Goal: Task Accomplishment & Management: Use online tool/utility

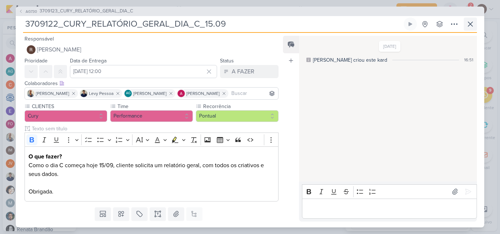
scroll to position [191, 0]
click at [472, 26] on icon at bounding box center [470, 24] width 9 height 9
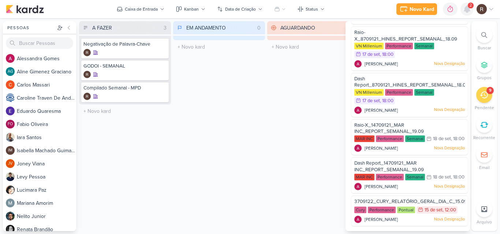
click at [467, 10] on icon at bounding box center [467, 9] width 6 height 7
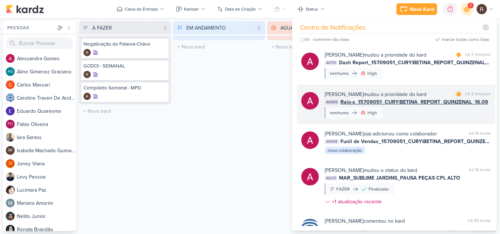
click at [399, 111] on div "[PERSON_NAME] mudou a prioridade do kard marcar como lida há 2 minutos AG699 Ra…" at bounding box center [407, 105] width 166 height 28
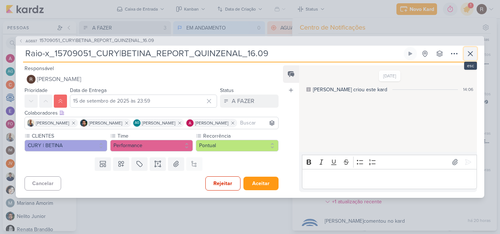
click at [469, 55] on icon at bounding box center [470, 53] width 9 height 9
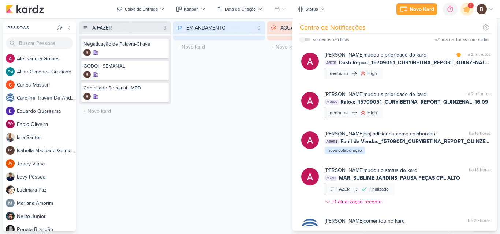
click at [251, 95] on div "EM ANDAMENTO 0 Mover Para Esquerda Mover Para Direita [GEOGRAPHIC_DATA] O títul…" at bounding box center [219, 126] width 92 height 210
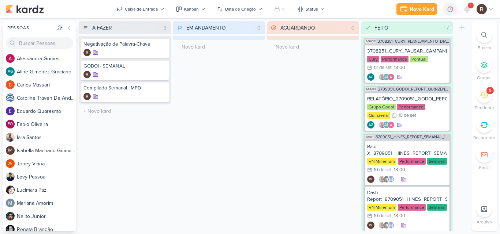
click at [478, 101] on li "9 [GEOGRAPHIC_DATA]" at bounding box center [484, 99] width 26 height 24
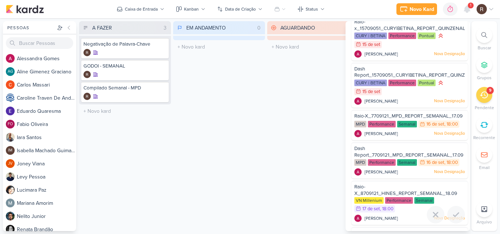
scroll to position [0, 0]
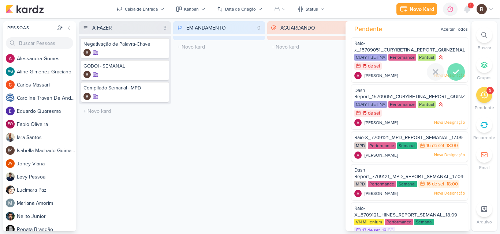
click at [451, 70] on icon at bounding box center [455, 72] width 9 height 9
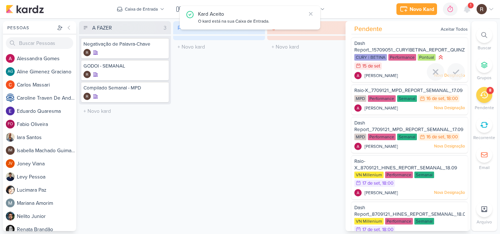
click at [451, 70] on icon at bounding box center [455, 72] width 9 height 9
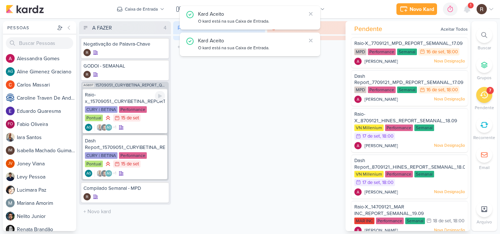
click at [132, 109] on div "Performance" at bounding box center [133, 109] width 28 height 7
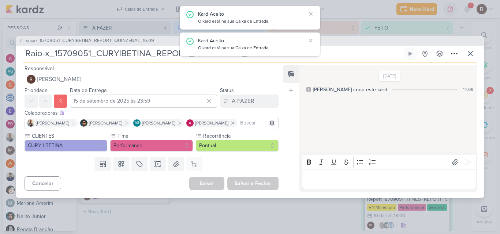
click at [336, 178] on p "Editor editing area: main" at bounding box center [388, 179] width 167 height 9
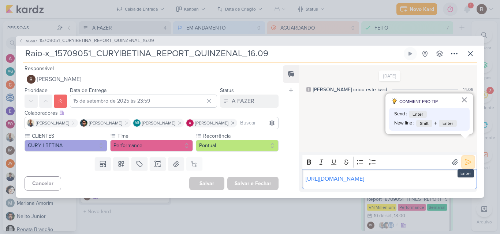
click at [464, 159] on icon at bounding box center [467, 162] width 7 height 7
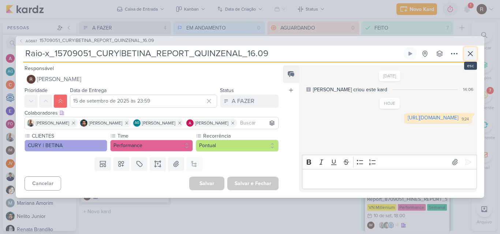
click at [470, 55] on icon at bounding box center [470, 53] width 9 height 9
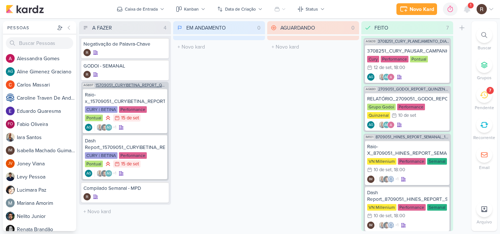
click at [139, 86] on span "15709051_CURY|BETINA_REPORT_QUINZENAL_16.09" at bounding box center [131, 85] width 72 height 4
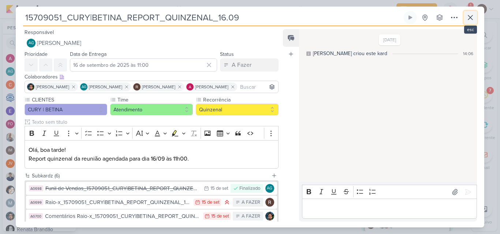
click at [469, 19] on icon at bounding box center [470, 17] width 4 height 4
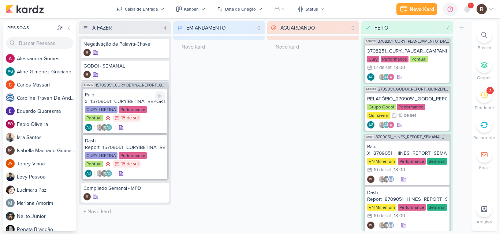
click at [139, 99] on div "Raio-x_15709051_CURY|BETINA_REPORT_QUINZENAL_16.09" at bounding box center [125, 98] width 80 height 13
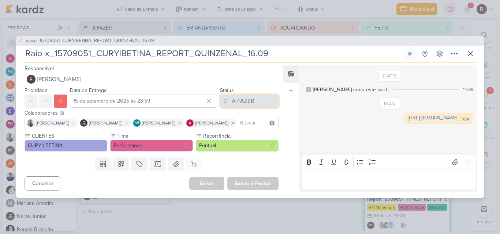
click at [248, 102] on div "A FAZER" at bounding box center [242, 101] width 23 height 9
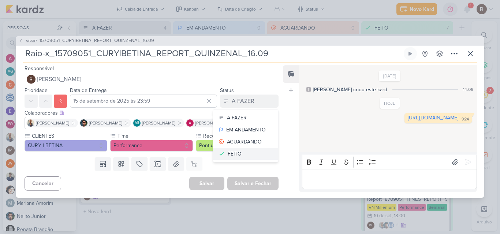
click at [240, 152] on button "FEITO" at bounding box center [245, 154] width 65 height 12
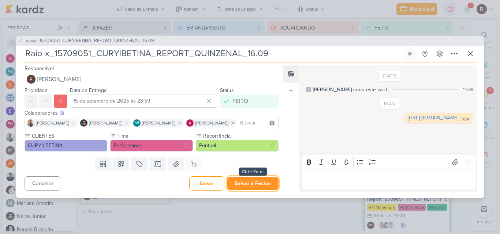
click at [252, 183] on button "Salvar e Fechar" at bounding box center [252, 184] width 51 height 14
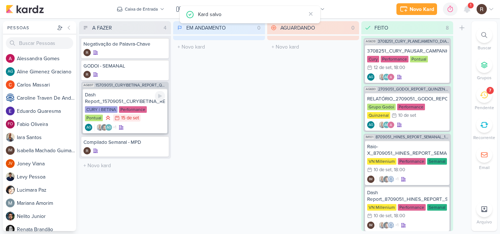
click at [134, 102] on div "Dash Report_15709051_CURY|BETINA_REPORT_QUINZENAL_16.09" at bounding box center [125, 98] width 80 height 13
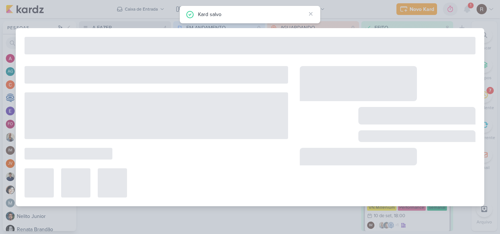
type input "Dash Report_15709051_CURY|BETINA_REPORT_QUINZENAL_16.09"
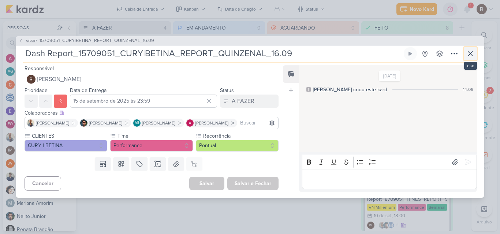
click at [466, 53] on icon at bounding box center [470, 53] width 9 height 9
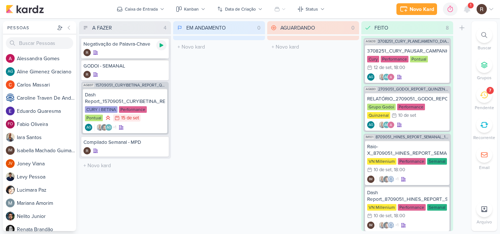
click at [160, 46] on icon at bounding box center [161, 46] width 4 height 4
click at [470, 6] on span "1" at bounding box center [470, 6] width 1 height 6
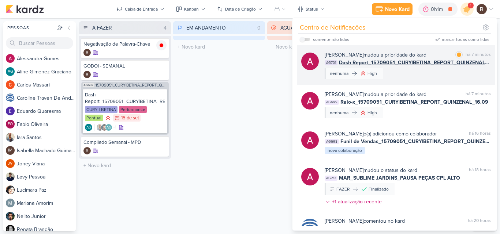
click at [423, 77] on div "[PERSON_NAME] mudou a prioridade do kard marcar como lida há 7 minutos AG701 Da…" at bounding box center [407, 65] width 166 height 28
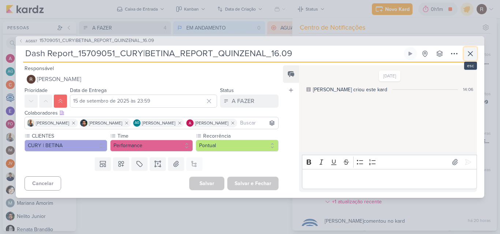
click at [470, 54] on icon at bounding box center [470, 54] width 4 height 4
